Goal: Check status: Check status

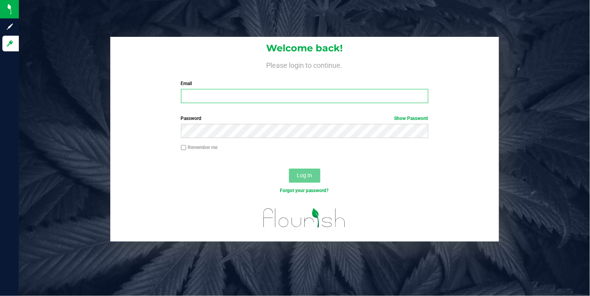
type input "townshipvalley@gmail.com"
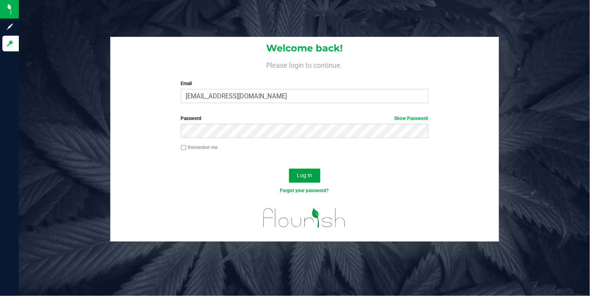
click at [305, 177] on span "Log In" at bounding box center [304, 175] width 15 height 6
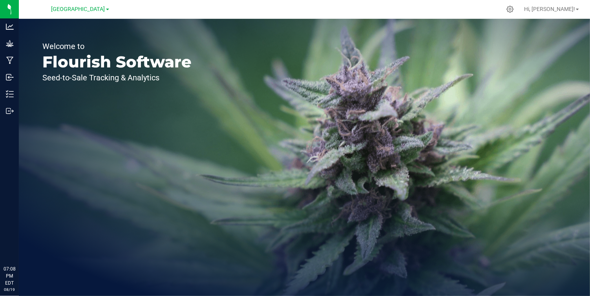
click at [87, 13] on link "Township Valley Farm" at bounding box center [80, 8] width 58 height 7
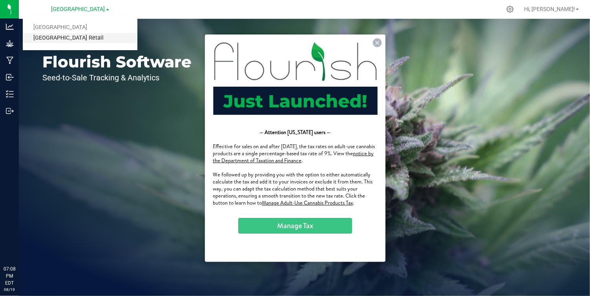
click at [80, 35] on link "[GEOGRAPHIC_DATA] Retail" at bounding box center [80, 38] width 115 height 11
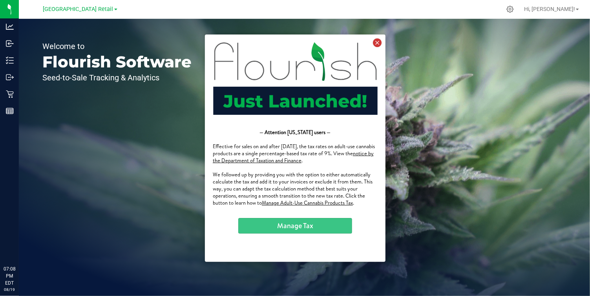
click at [378, 40] on icon at bounding box center [377, 42] width 9 height 9
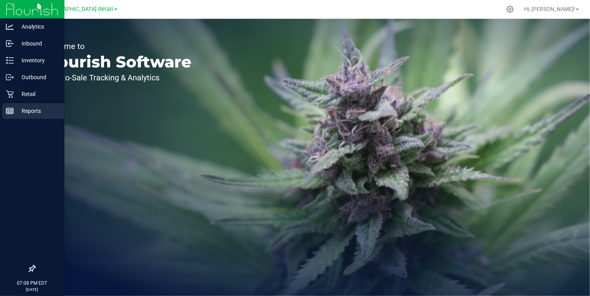
click at [16, 116] on div "Reports" at bounding box center [33, 111] width 62 height 16
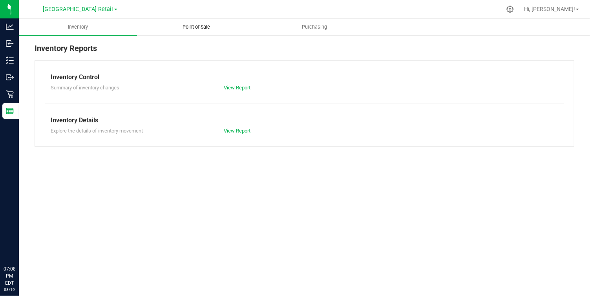
click at [196, 26] on span "Point of Sale" at bounding box center [196, 27] width 49 height 7
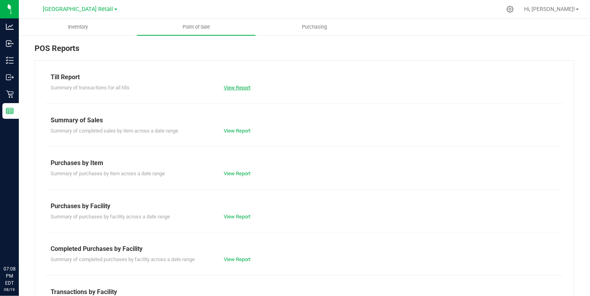
click at [230, 88] on link "View Report" at bounding box center [237, 88] width 27 height 6
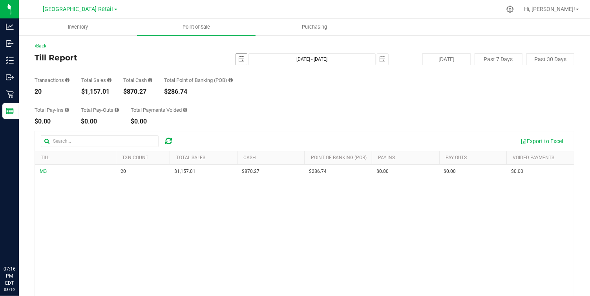
click at [245, 60] on span "select" at bounding box center [241, 59] width 11 height 11
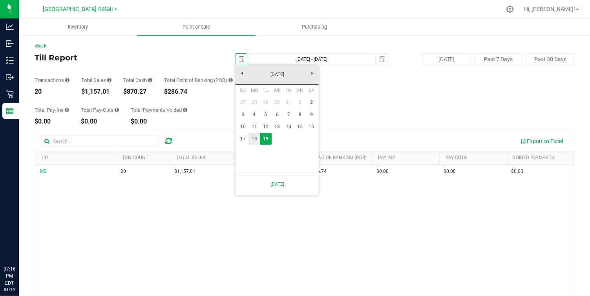
click at [252, 137] on link "18" at bounding box center [254, 139] width 11 height 12
type input "2025-08-18"
type input "Aug 18, 2025 - Aug 19, 2025"
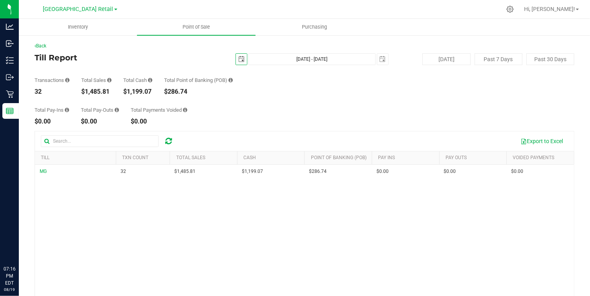
click at [238, 57] on span "select" at bounding box center [241, 59] width 6 height 6
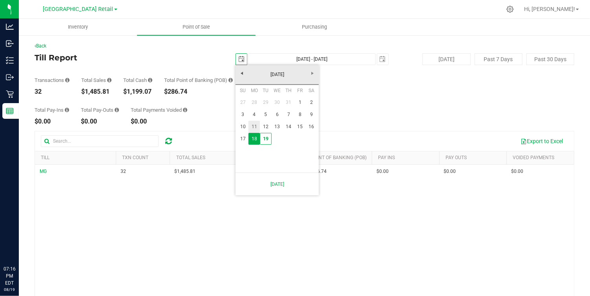
click at [254, 127] on link "11" at bounding box center [254, 127] width 11 height 12
type input "[DATE]"
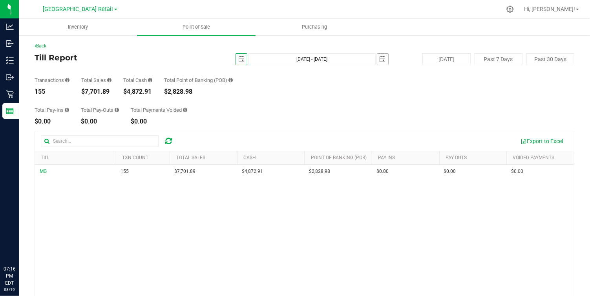
click at [380, 58] on span "select" at bounding box center [383, 59] width 6 height 6
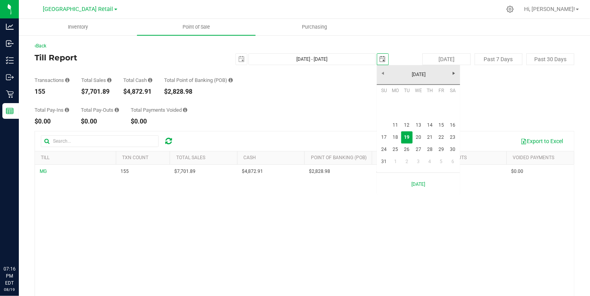
scroll to position [0, 20]
click at [407, 123] on link "12" at bounding box center [406, 125] width 11 height 12
type input "[DATE] - [DATE]"
type input "[DATE]"
